Goal: Information Seeking & Learning: Learn about a topic

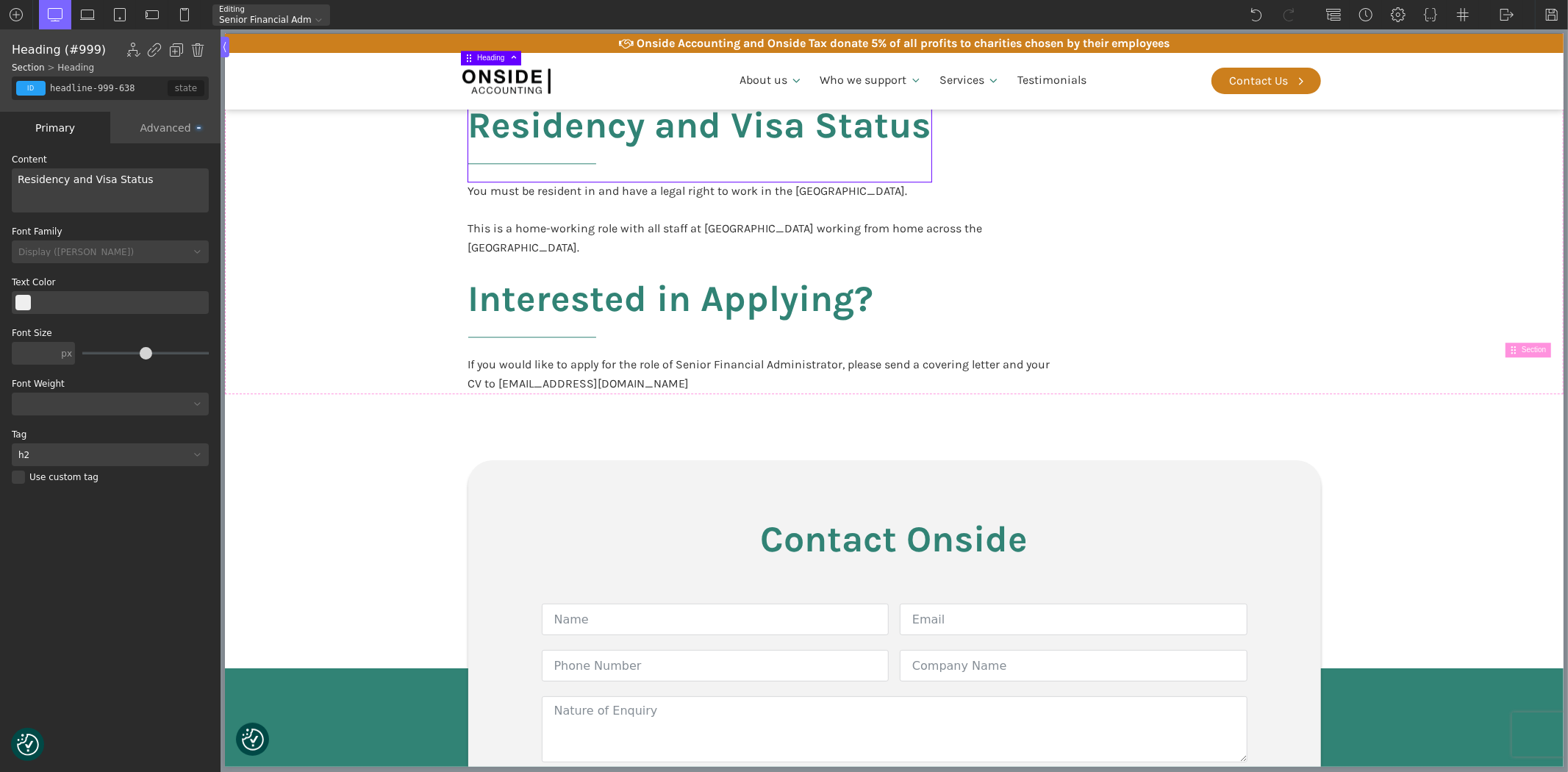
scroll to position [3024, 0]
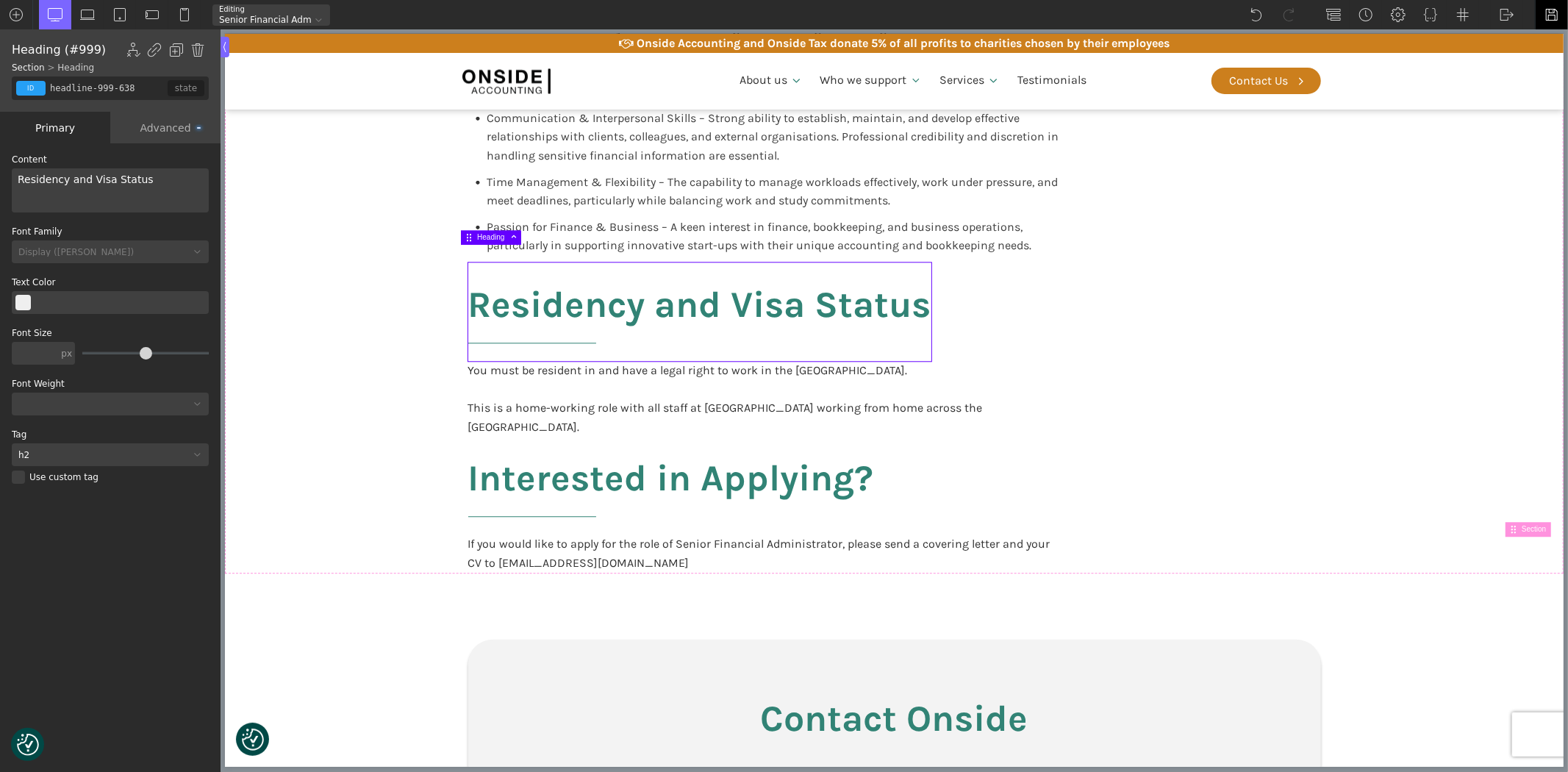
click at [1540, 13] on div at bounding box center [1551, 15] width 33 height 30
click at [1505, 18] on img at bounding box center [1507, 14] width 15 height 15
drag, startPoint x: 1522, startPoint y: 37, endPoint x: 1286, endPoint y: 1, distance: 238.7
click at [1522, 37] on link "WP Admin" at bounding box center [1522, 39] width 63 height 24
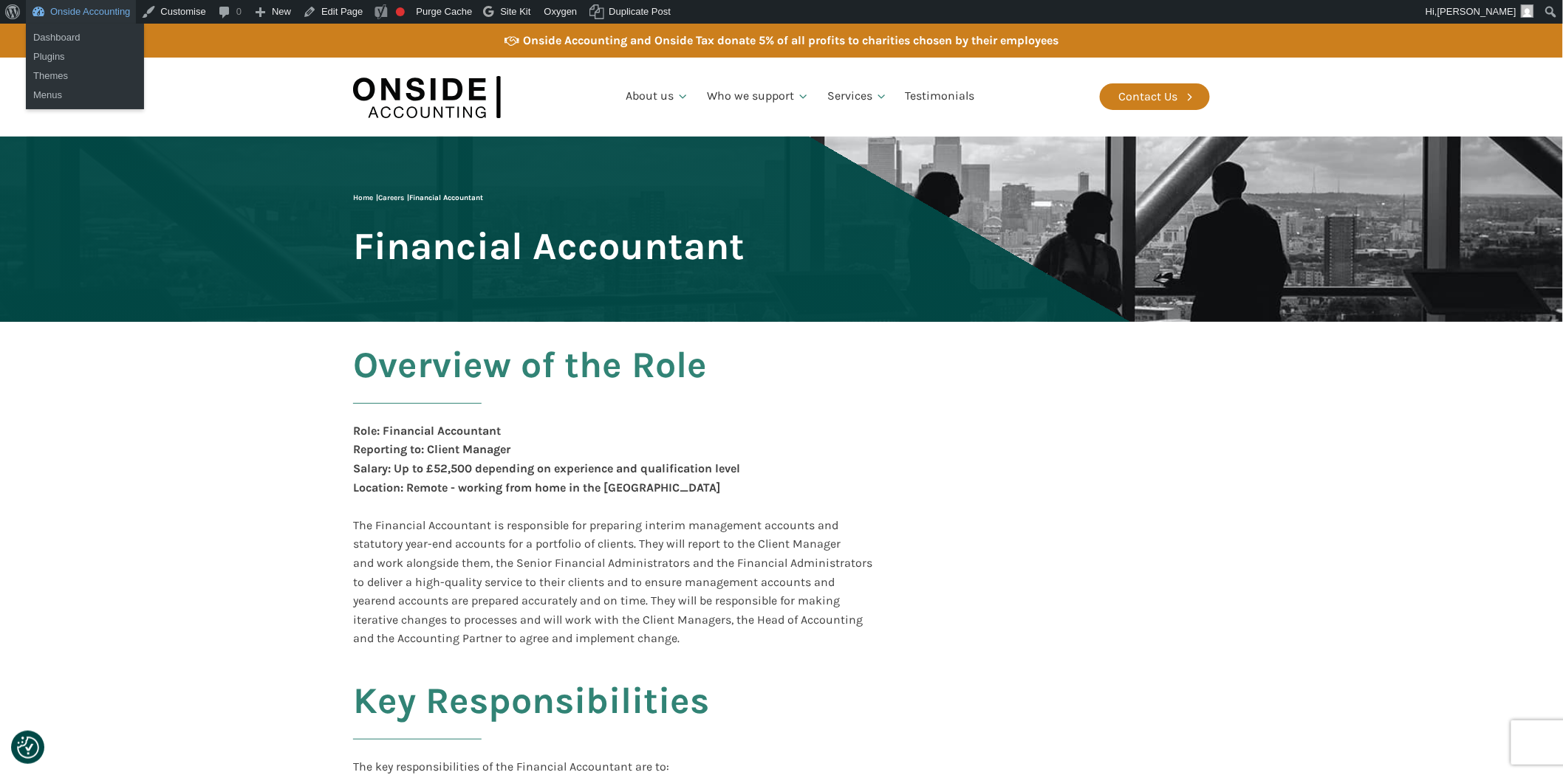
drag, startPoint x: 69, startPoint y: 10, endPoint x: 93, endPoint y: 24, distance: 27.5
click at [69, 10] on link "Onside Accounting" at bounding box center [81, 12] width 110 height 24
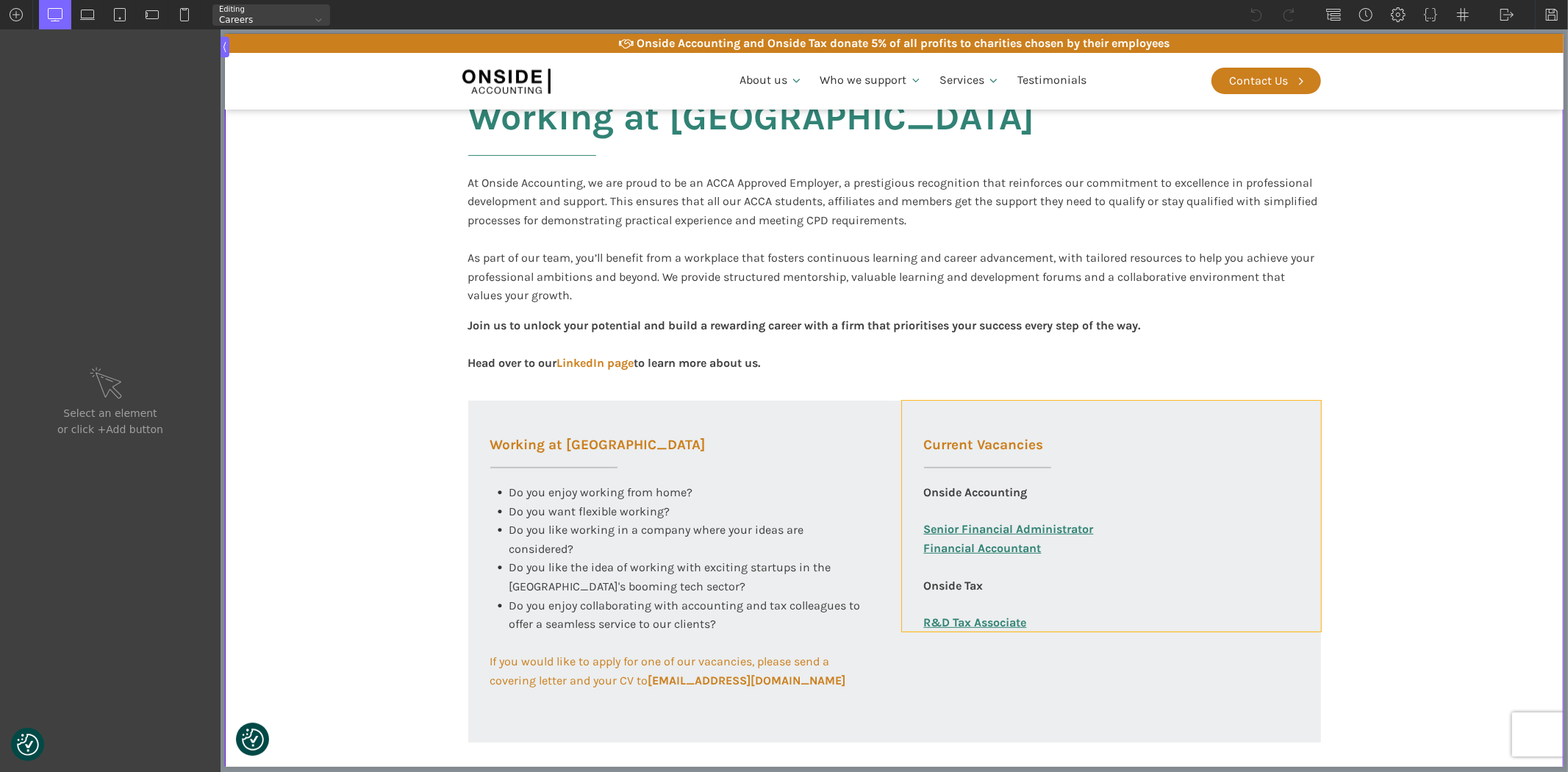
scroll to position [327, 0]
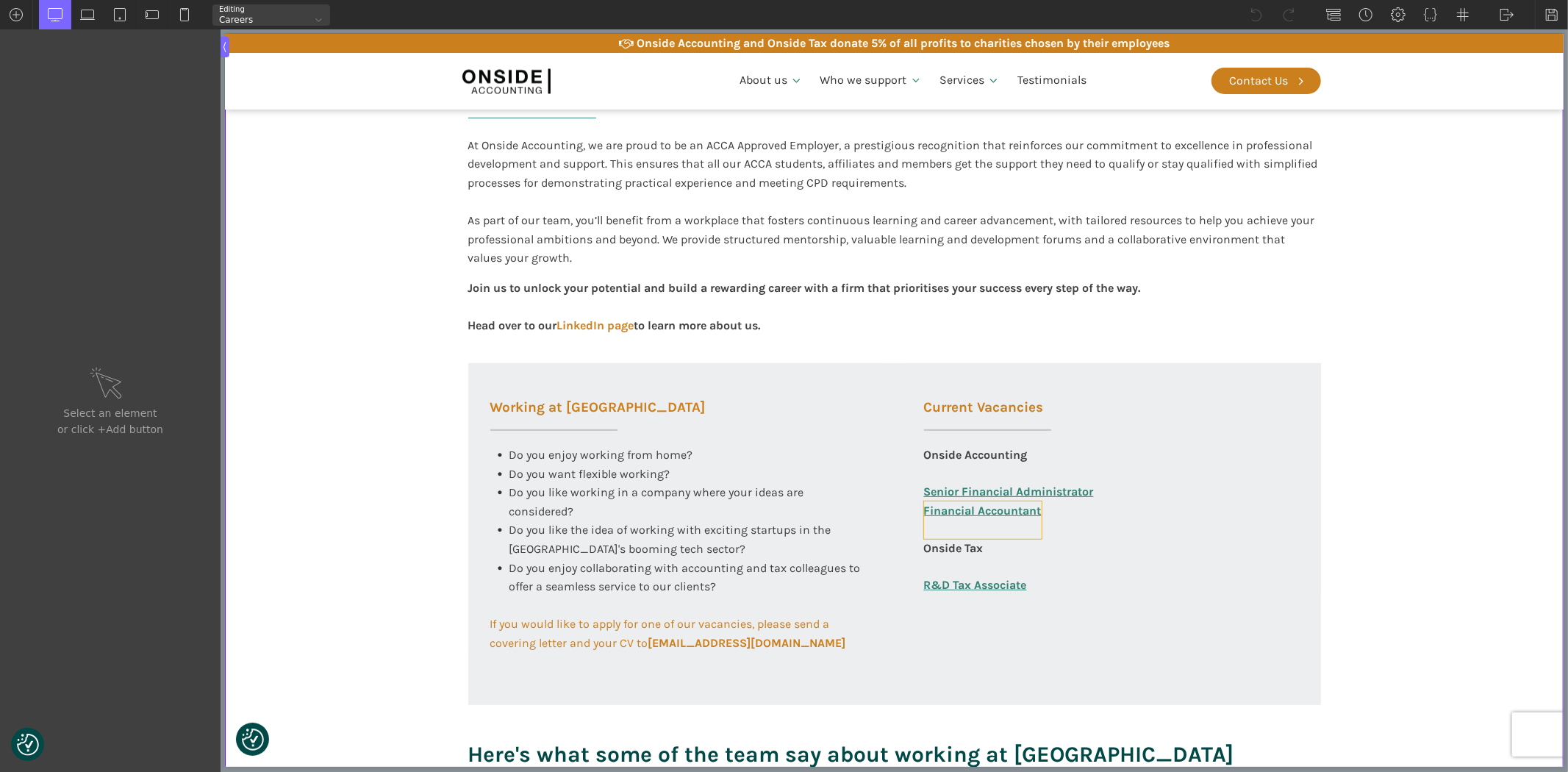
click at [959, 508] on link "Financial Accountant" at bounding box center [983, 521] width 117 height 38
type input "link_text-360-585"
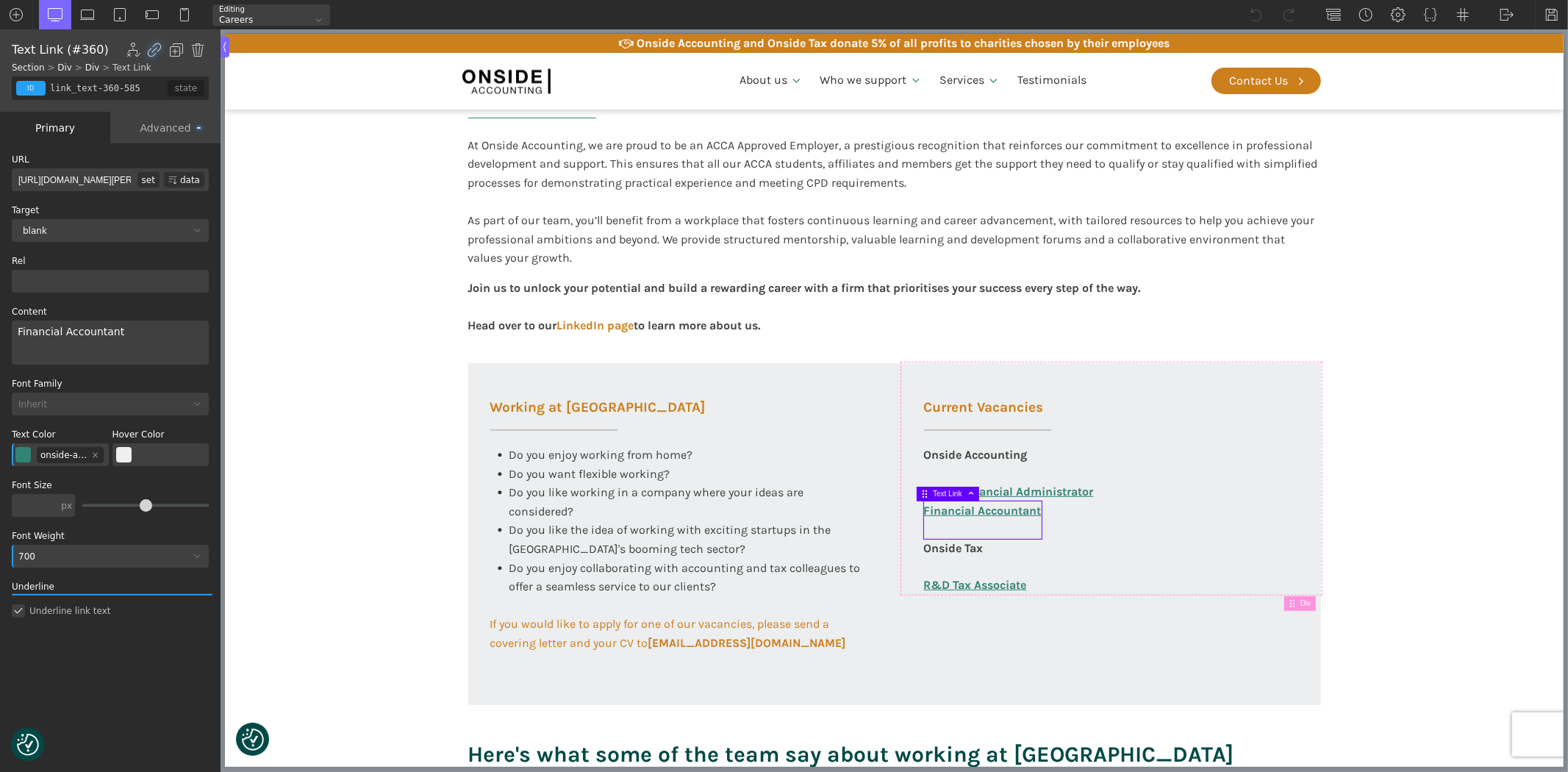
click at [102, 181] on input "http://onsideaccounting.com/wp-content/uploads/2025/09/FAC-JD-PS-Sept-2025.pdf" at bounding box center [75, 179] width 125 height 23
paste input "https://onsideaccounting.com/careers/onside-position-financial-accountant/"
type input "https://onsideaccounting.com/careers/onside-position-financial-accountant/"
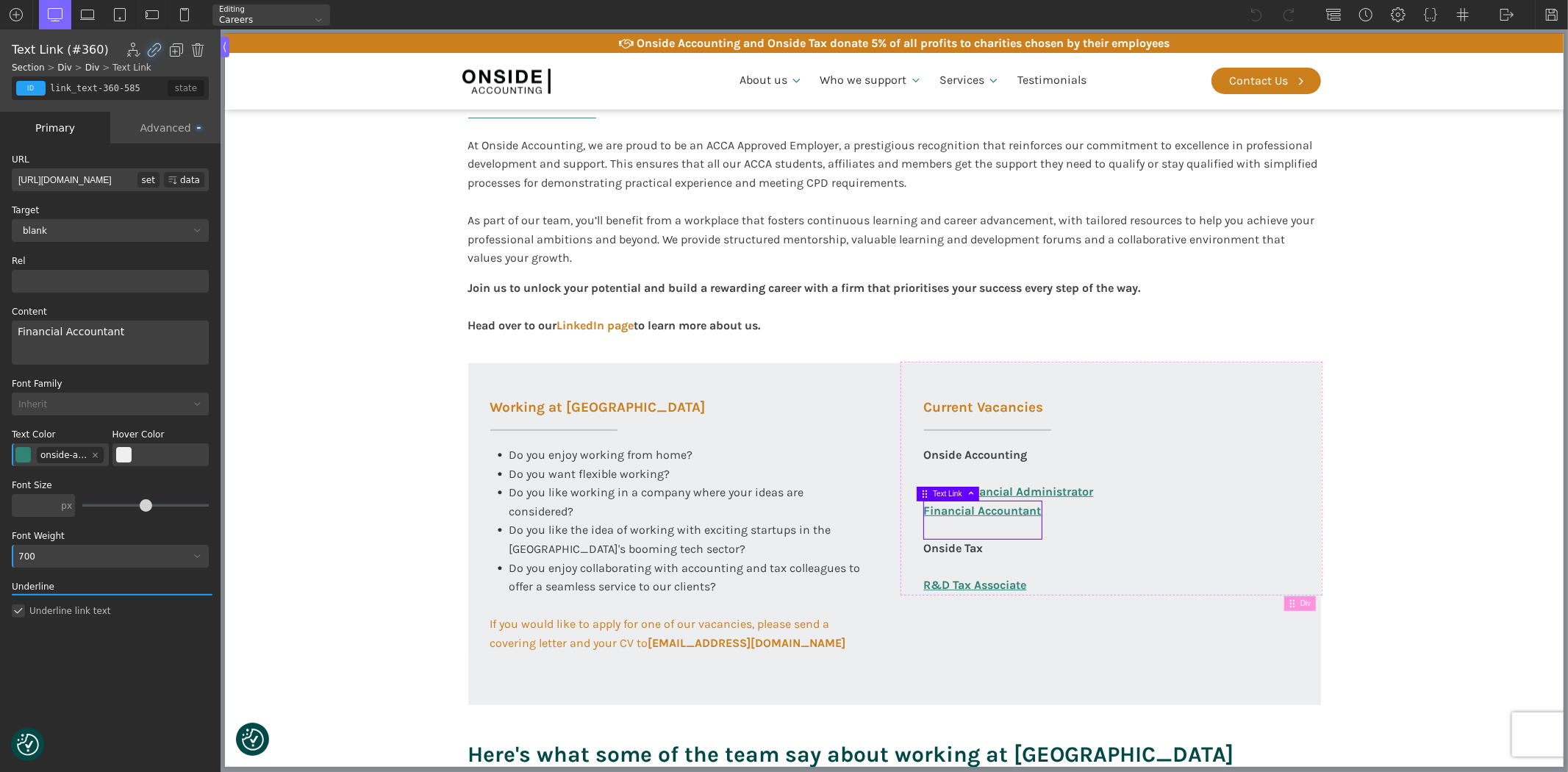
scroll to position [0, 173]
click at [259, 245] on section "Working at Onside At Onside Accounting, we are proud to be an ACCA Approved Emp…" at bounding box center [893, 401] width 1339 height 796
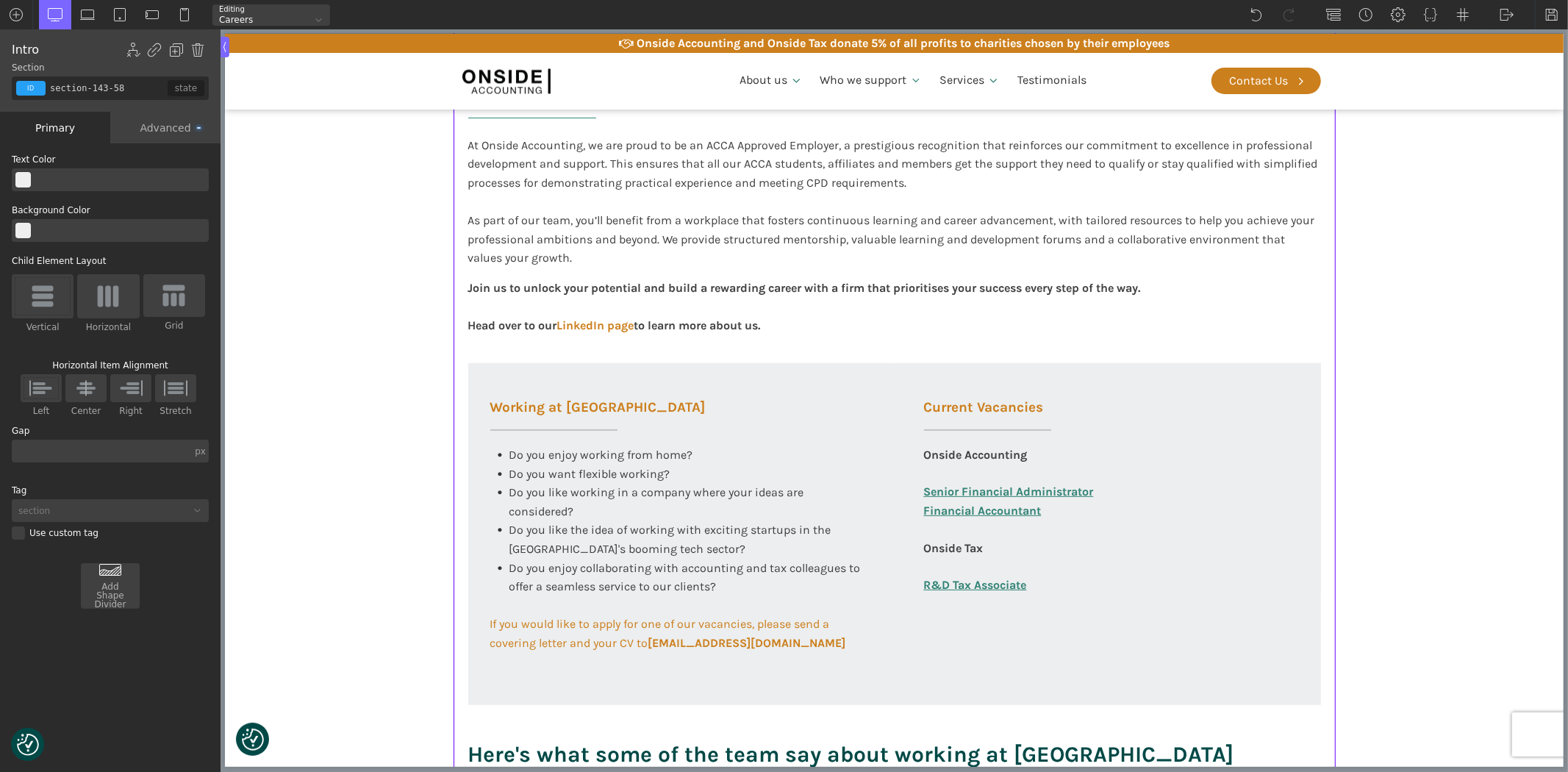
click at [159, 123] on div "Advanced" at bounding box center [165, 128] width 111 height 32
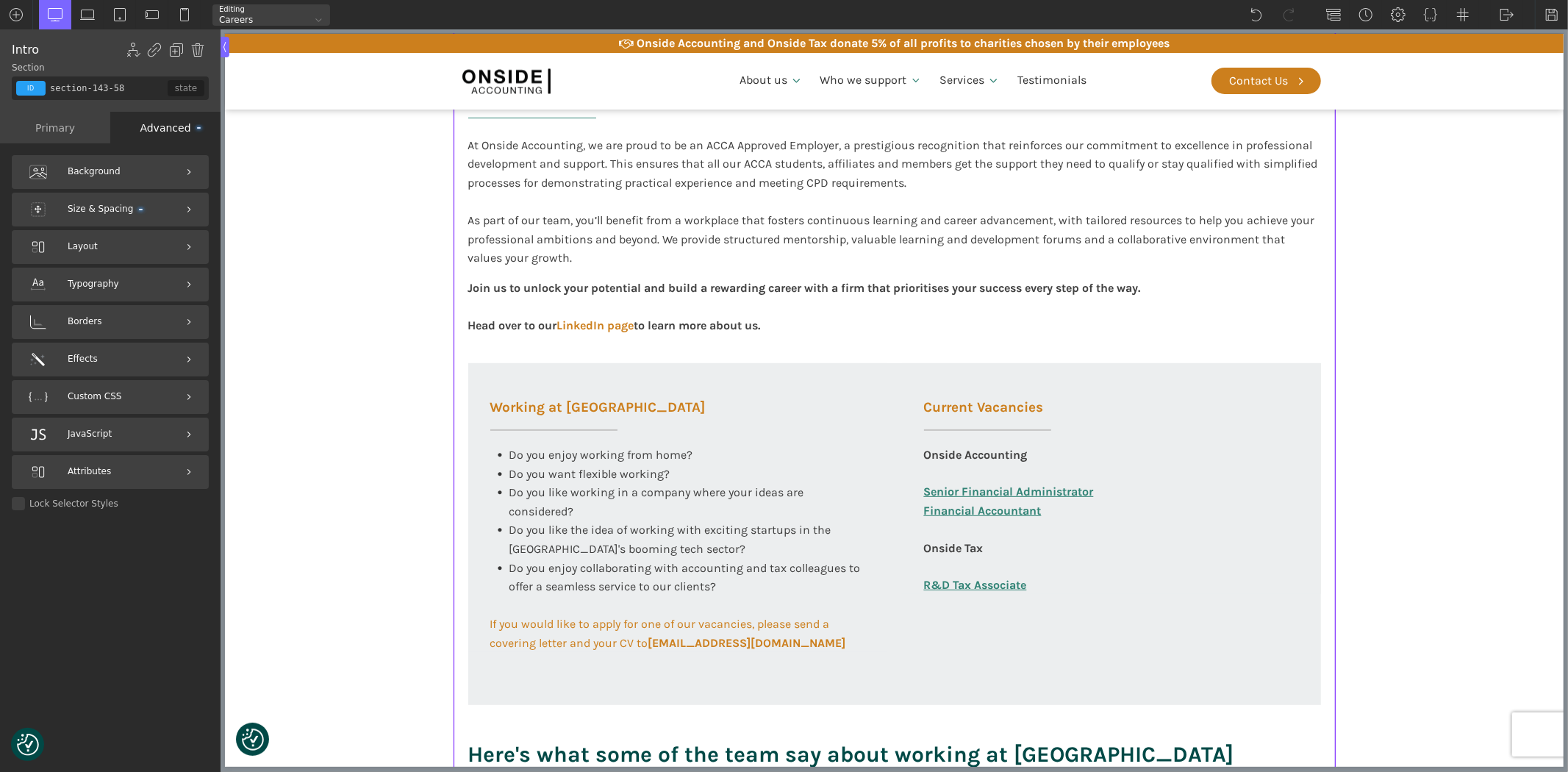
click at [55, 122] on div "Primary" at bounding box center [55, 128] width 111 height 32
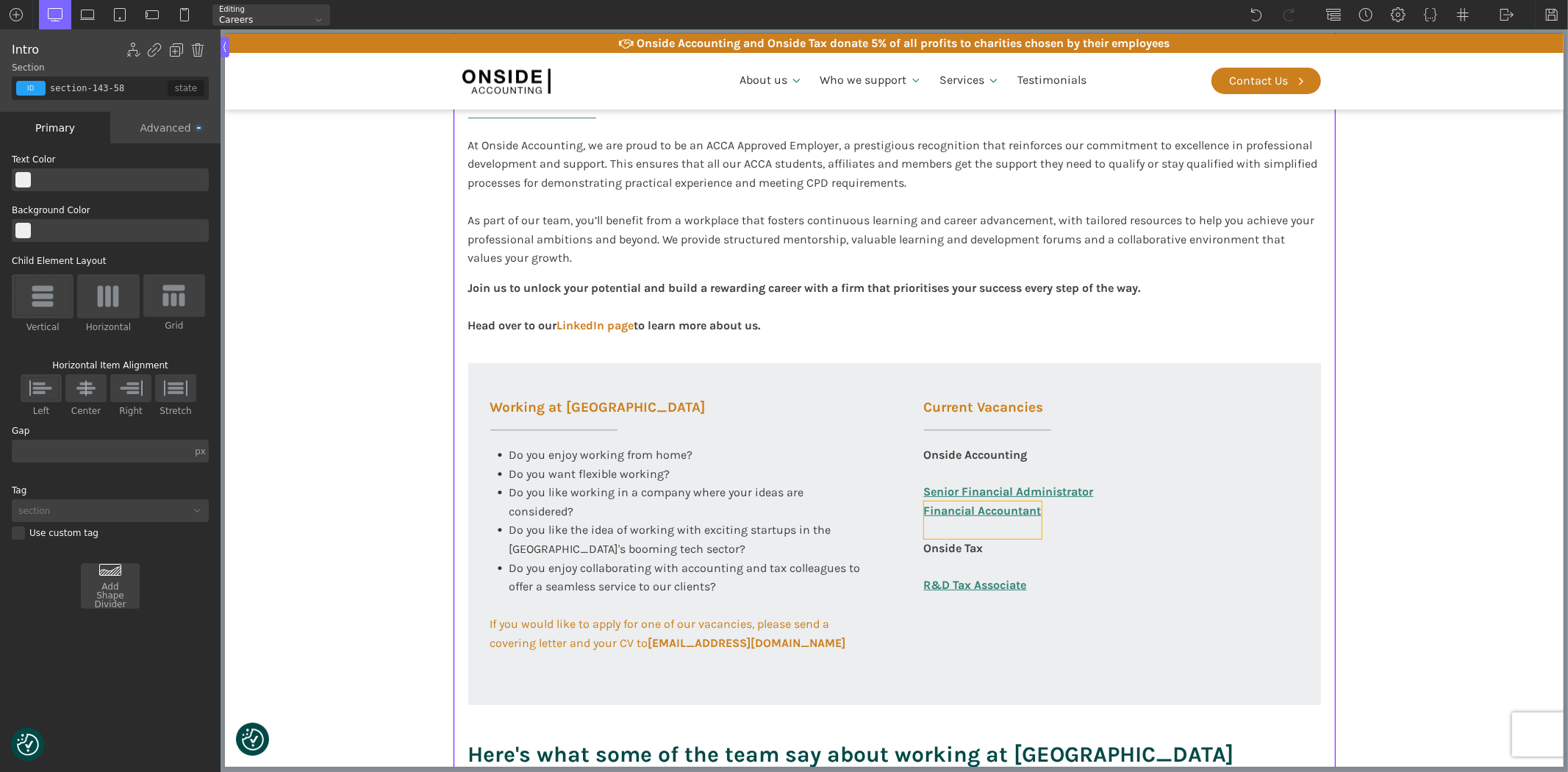
click at [976, 508] on link "Financial Accountant" at bounding box center [983, 521] width 117 height 38
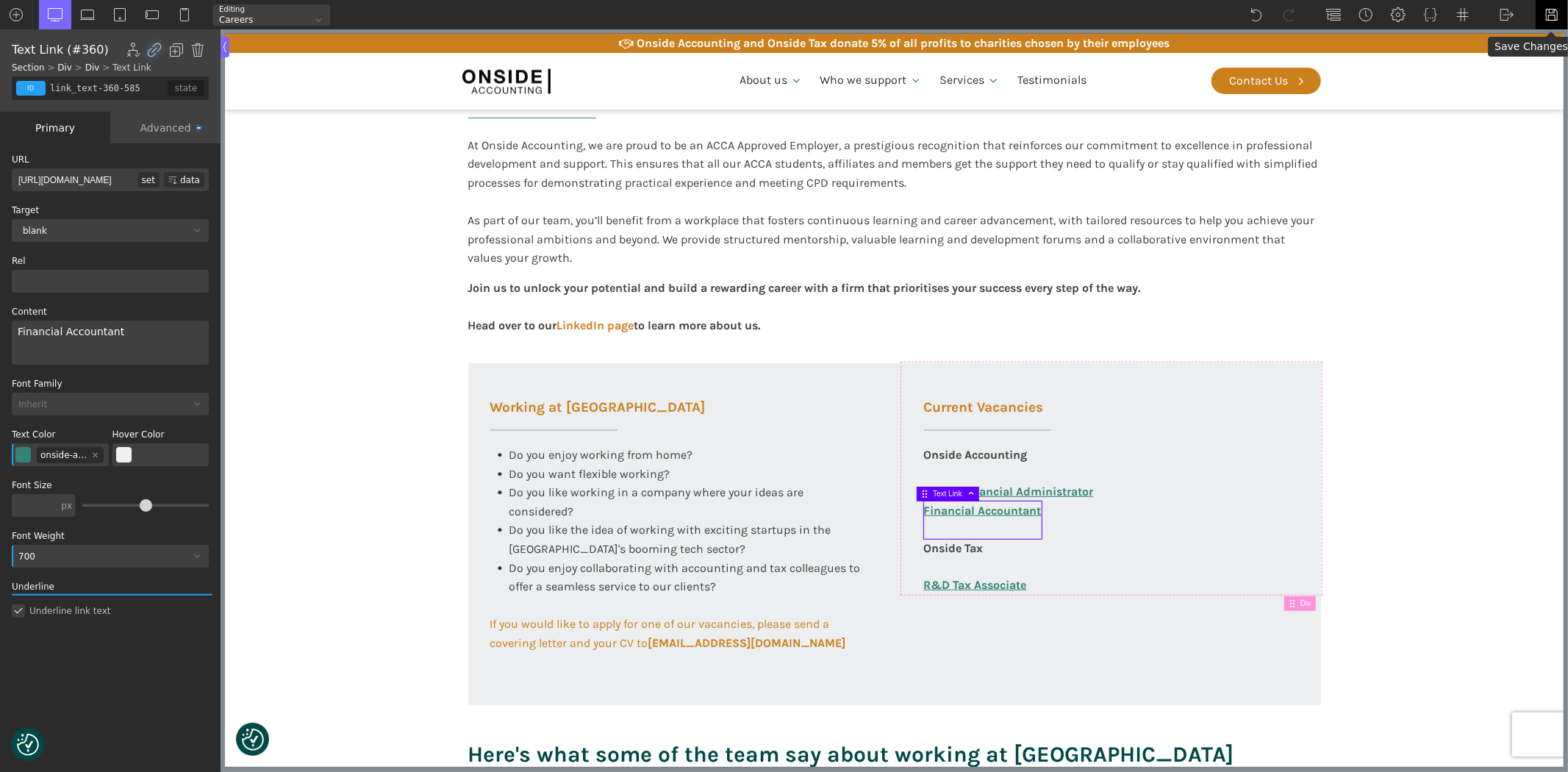
click at [1545, 13] on img at bounding box center [1552, 14] width 15 height 15
drag, startPoint x: 1725, startPoint y: 46, endPoint x: 1518, endPoint y: 71, distance: 208.5
click at [1518, 82] on section "Working at Onside At Onside Accounting, we are proud to be an ACCA Approved Emp…" at bounding box center [893, 401] width 1339 height 796
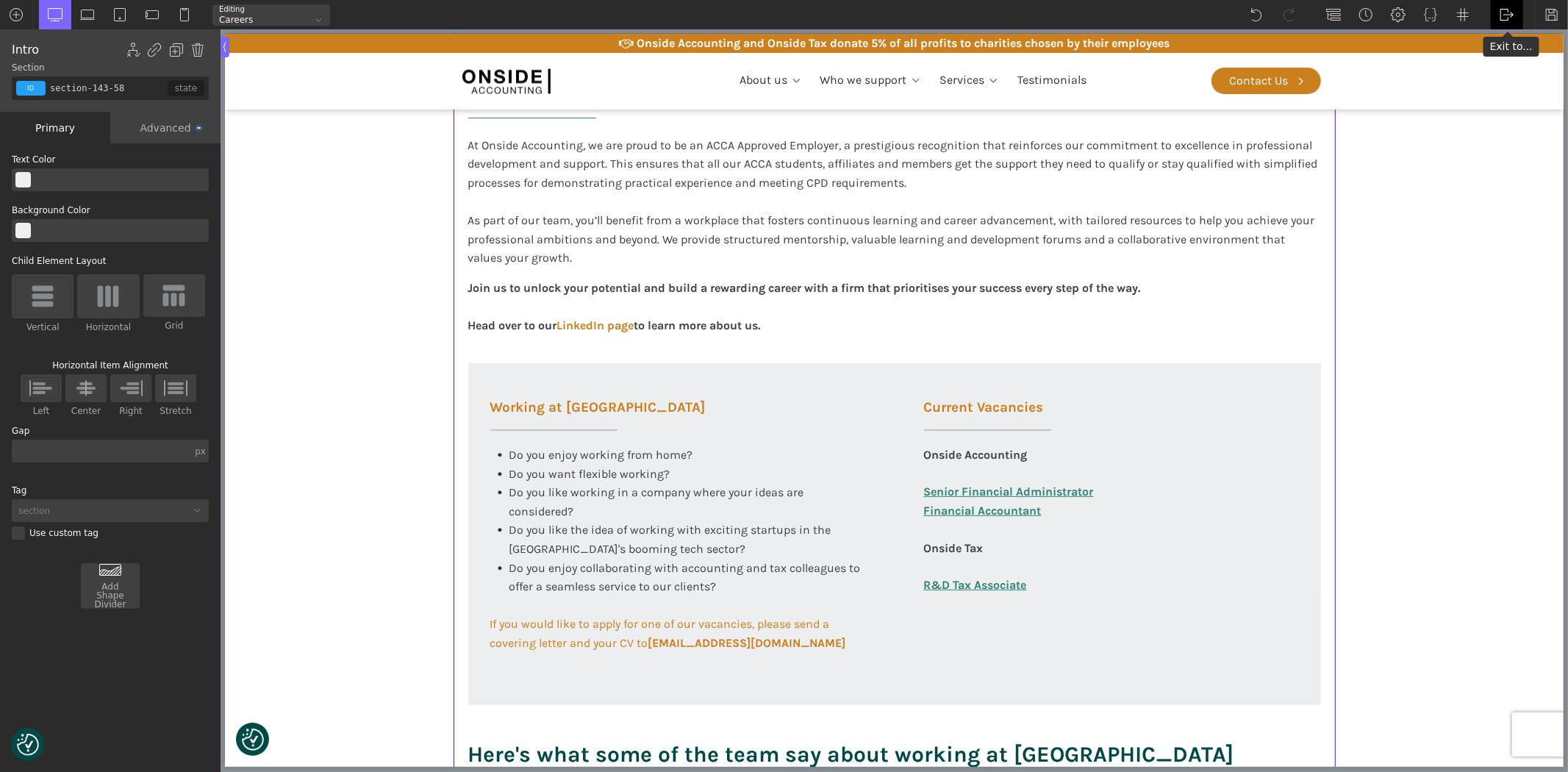
click at [1509, 15] on img at bounding box center [1507, 14] width 15 height 15
click at [949, 580] on link "R&D Tax Associate" at bounding box center [975, 585] width 103 height 19
type input "link_text-361-585"
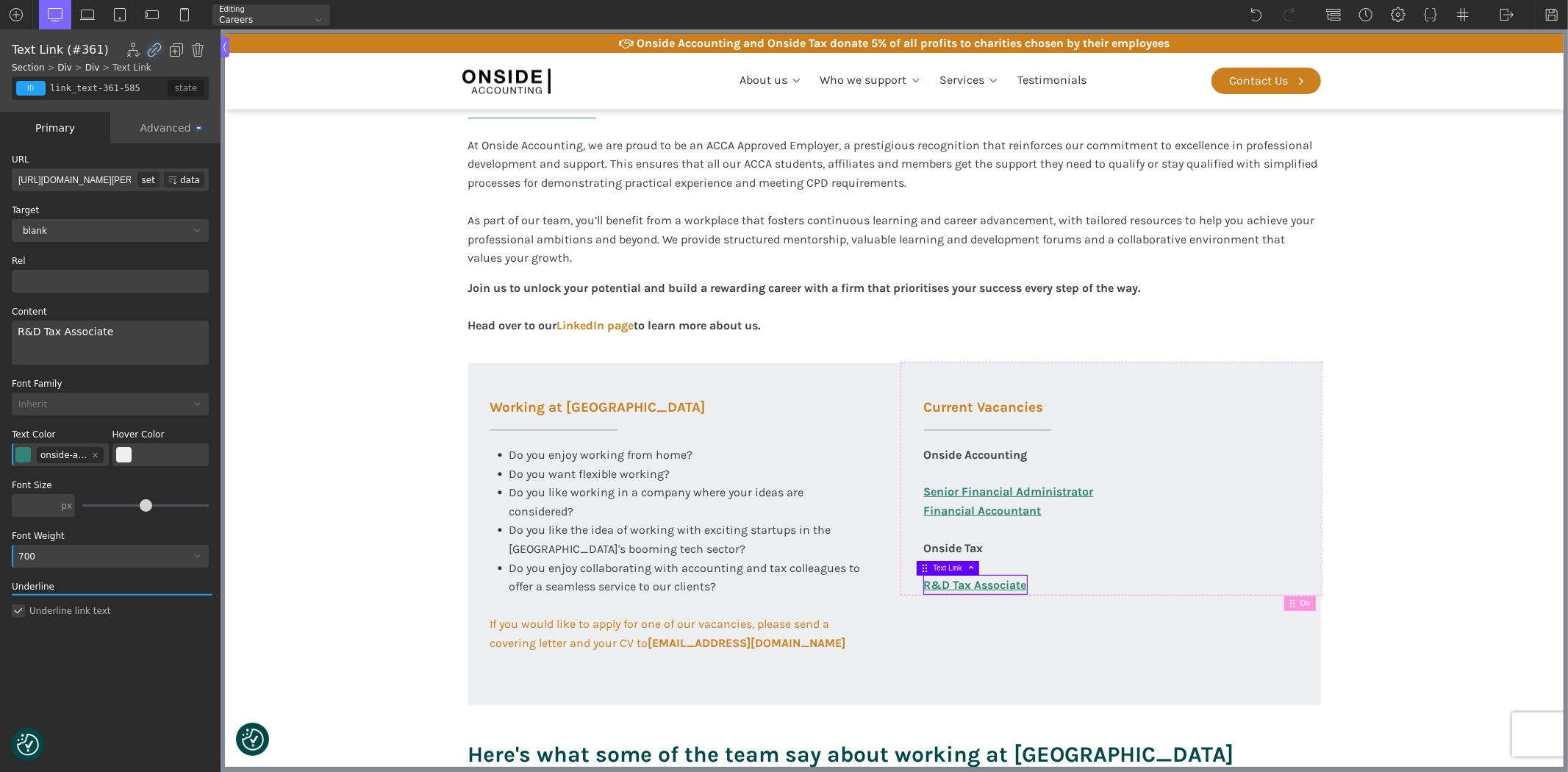
click at [100, 178] on input "http://onsideaccounting.com/wp-content/uploads/2025/08/RD-Tax-Associate-JD-PS-J…" at bounding box center [75, 179] width 125 height 23
click at [98, 178] on input "http://onsideaccounting.com/wp-content/uploads/2025/08/RD-Tax-Associate-JD-PS-J…" at bounding box center [75, 179] width 125 height 23
paste input "https://onsideaccounting.com/careers/onside-research-and-development-tax-associ…"
type input "https://onsideaccounting.com/careers/onside-research-and-development-tax-associ…"
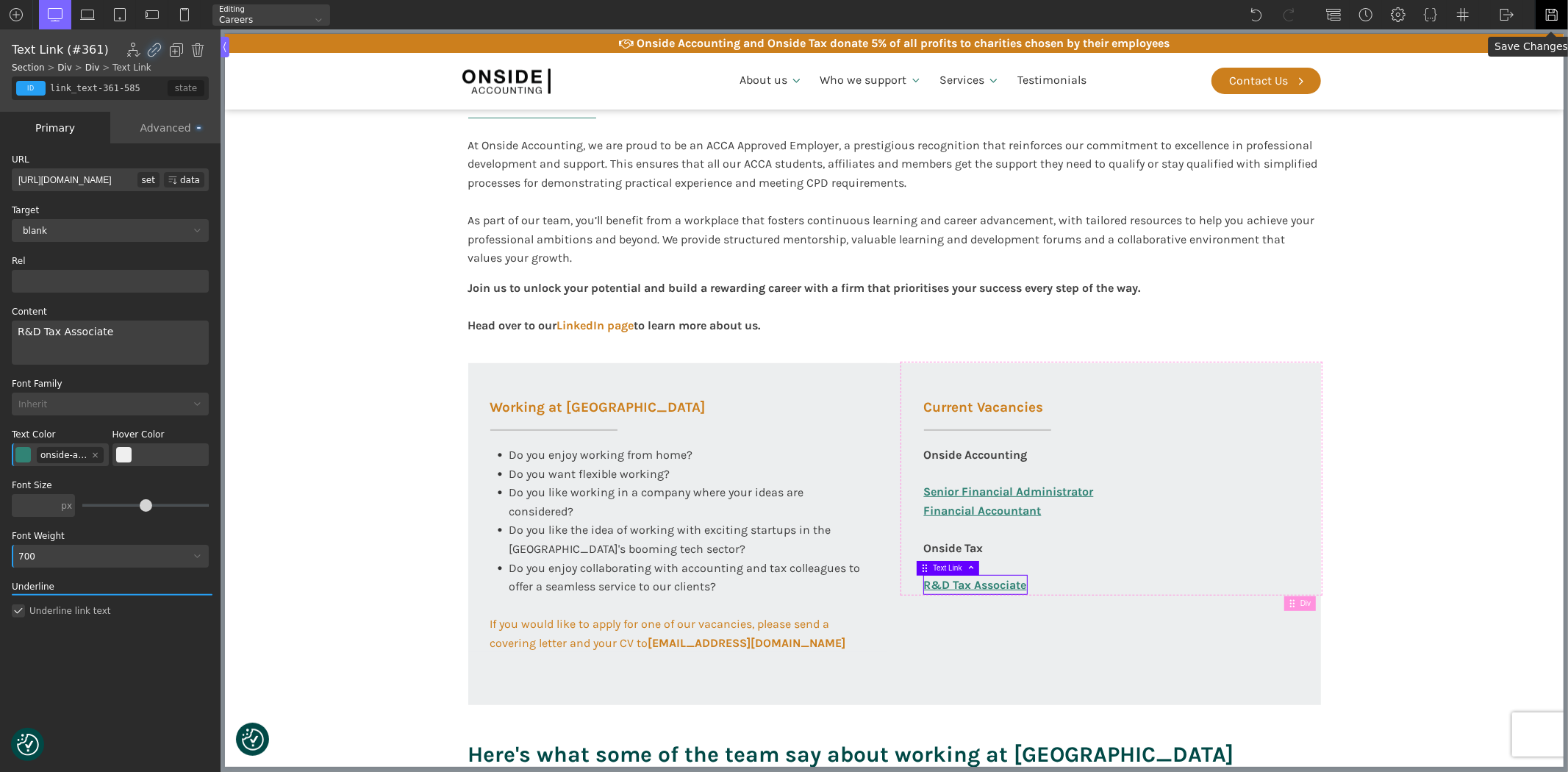
click at [1553, 13] on img at bounding box center [1552, 14] width 15 height 15
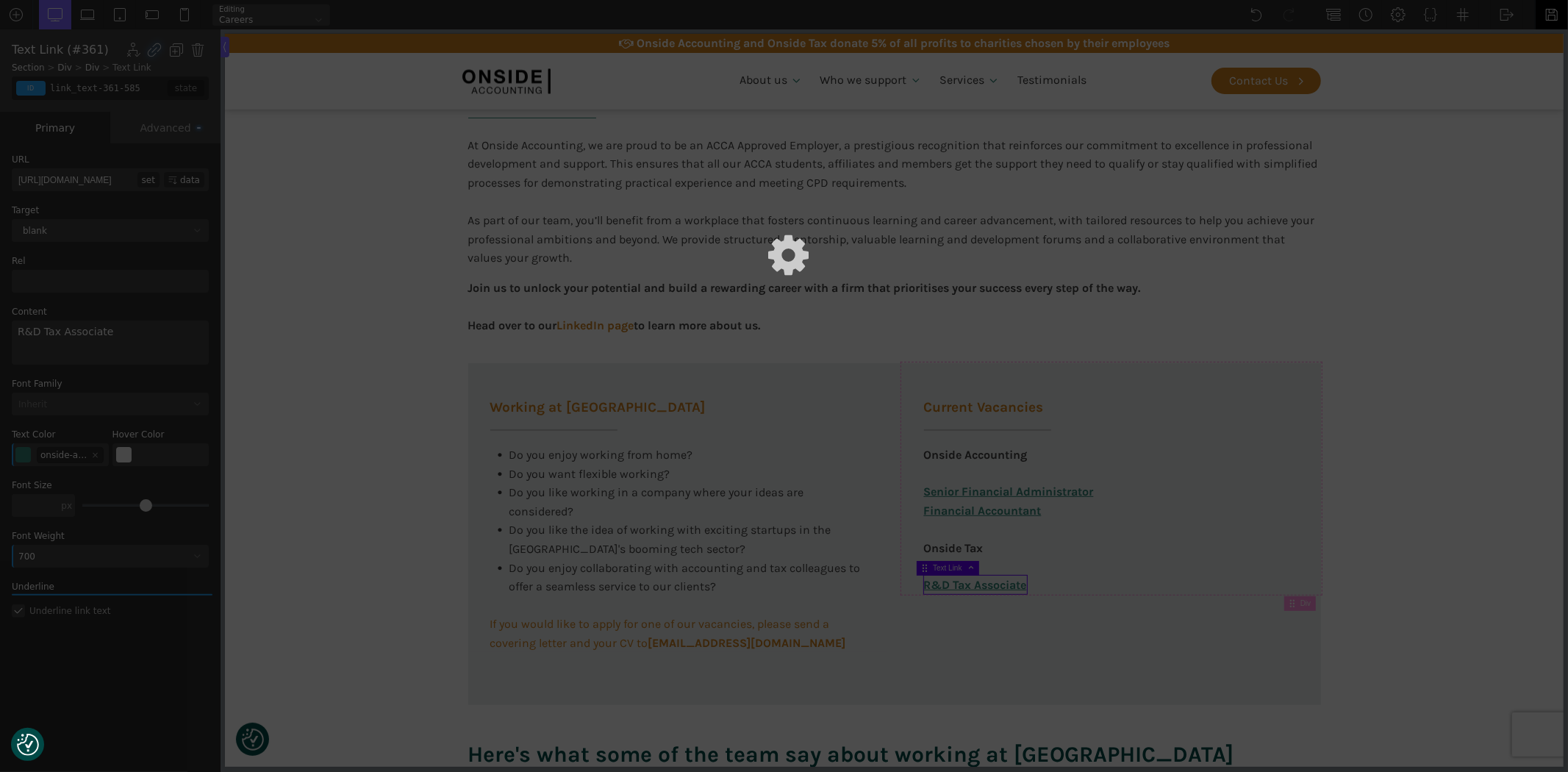
scroll to position [0, 0]
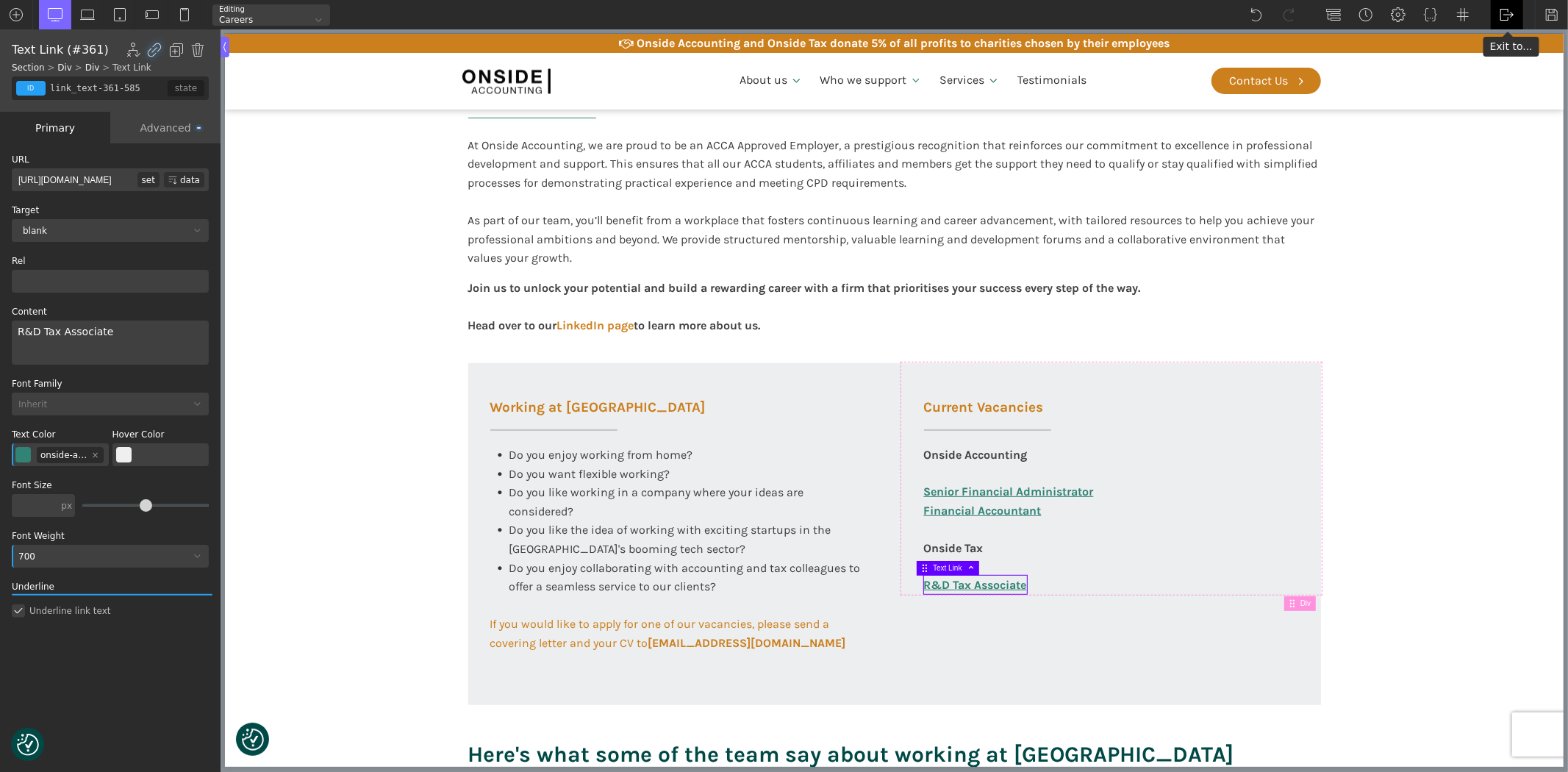
click at [1500, 13] on img at bounding box center [1507, 14] width 15 height 15
click at [1513, 41] on link "WP Admin" at bounding box center [1522, 39] width 63 height 24
